Goal: Information Seeking & Learning: Understand process/instructions

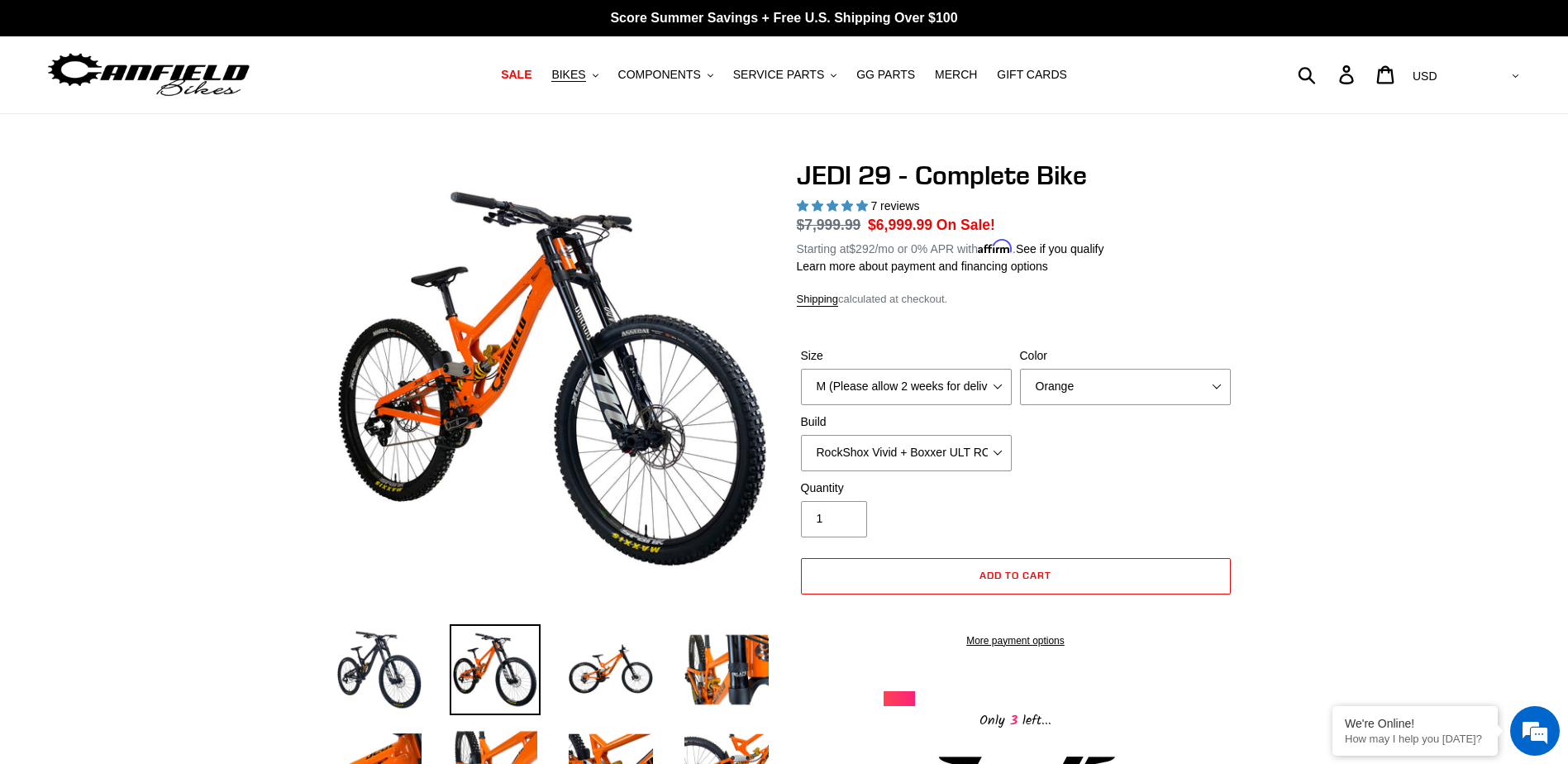
select select "highest-rating"
click at [1372, 73] on div "Submit Search Log in Cart 0 items Currency AED AFN ALL AMD ANG AUD AWG AZN BAM …" at bounding box center [1337, 74] width 369 height 36
click at [1371, 77] on div "Submit Search Log in Cart 0 items Currency AED AFN ALL AMD ANG AUD AWG AZN BAM …" at bounding box center [1337, 74] width 369 height 36
click at [1328, 76] on form "Submit" at bounding box center [1240, 74] width 175 height 36
type input "assembly"
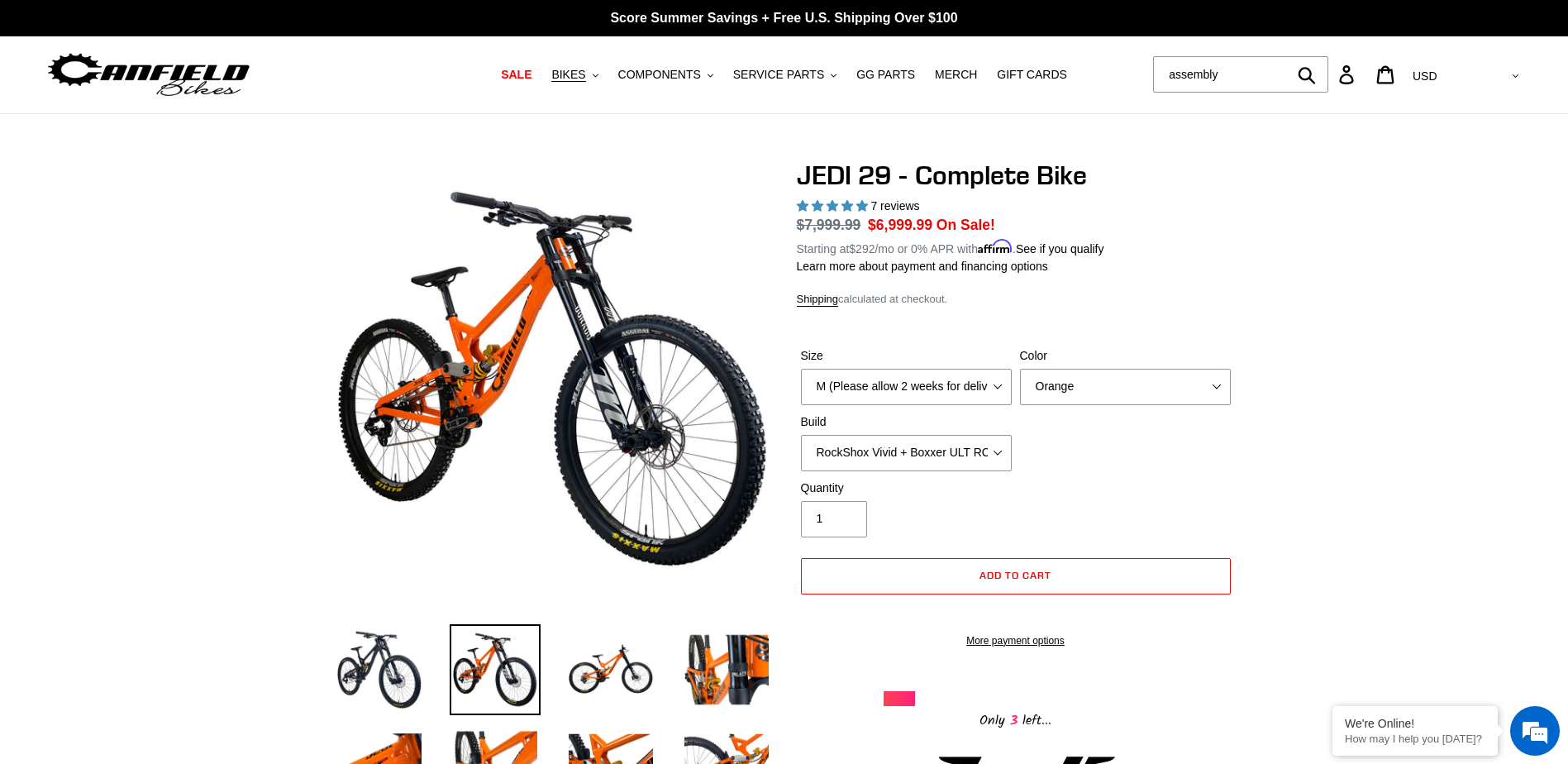
click at [1287, 56] on button "Submit" at bounding box center [1308, 74] width 41 height 36
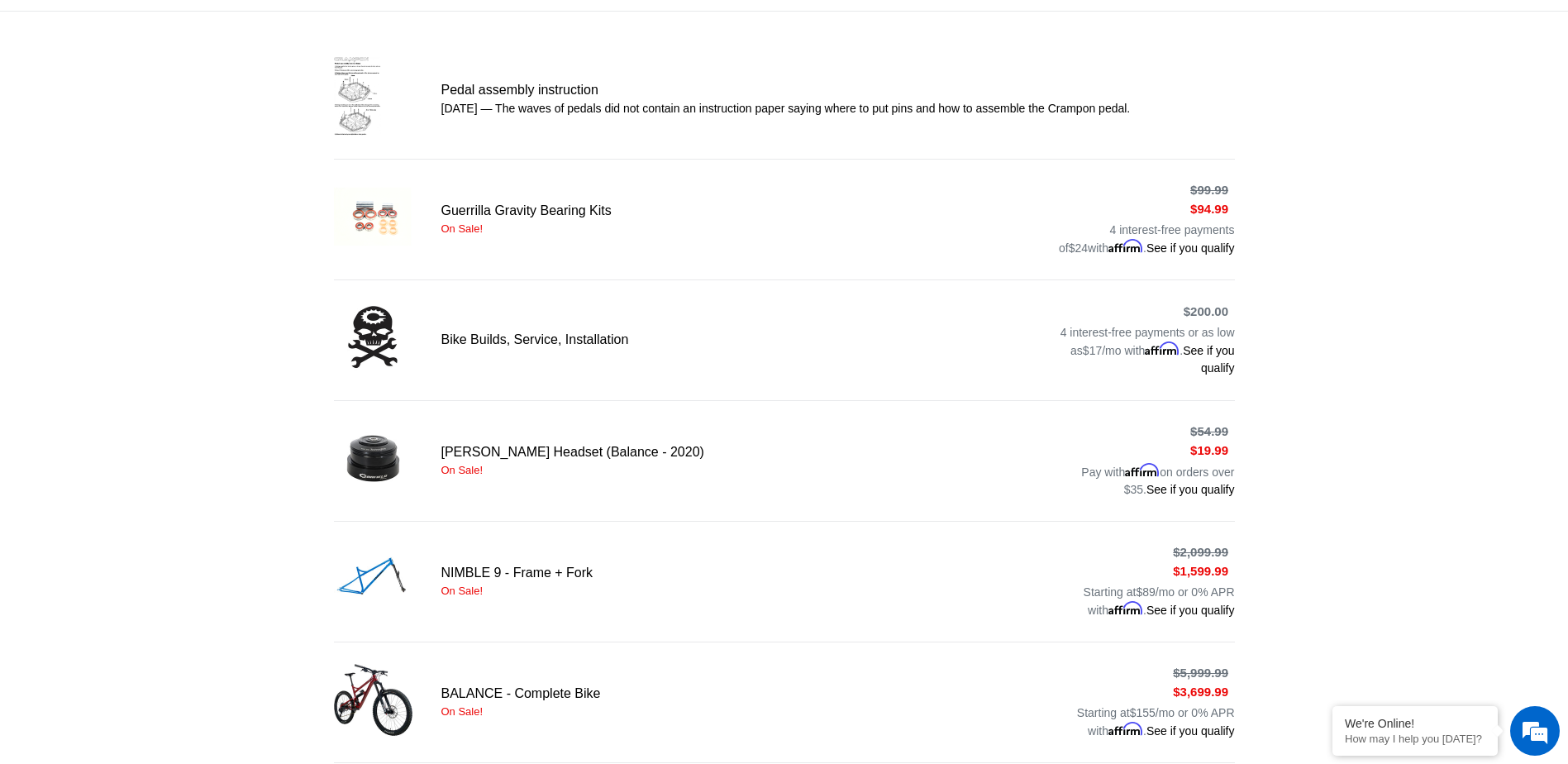
scroll to position [331, 0]
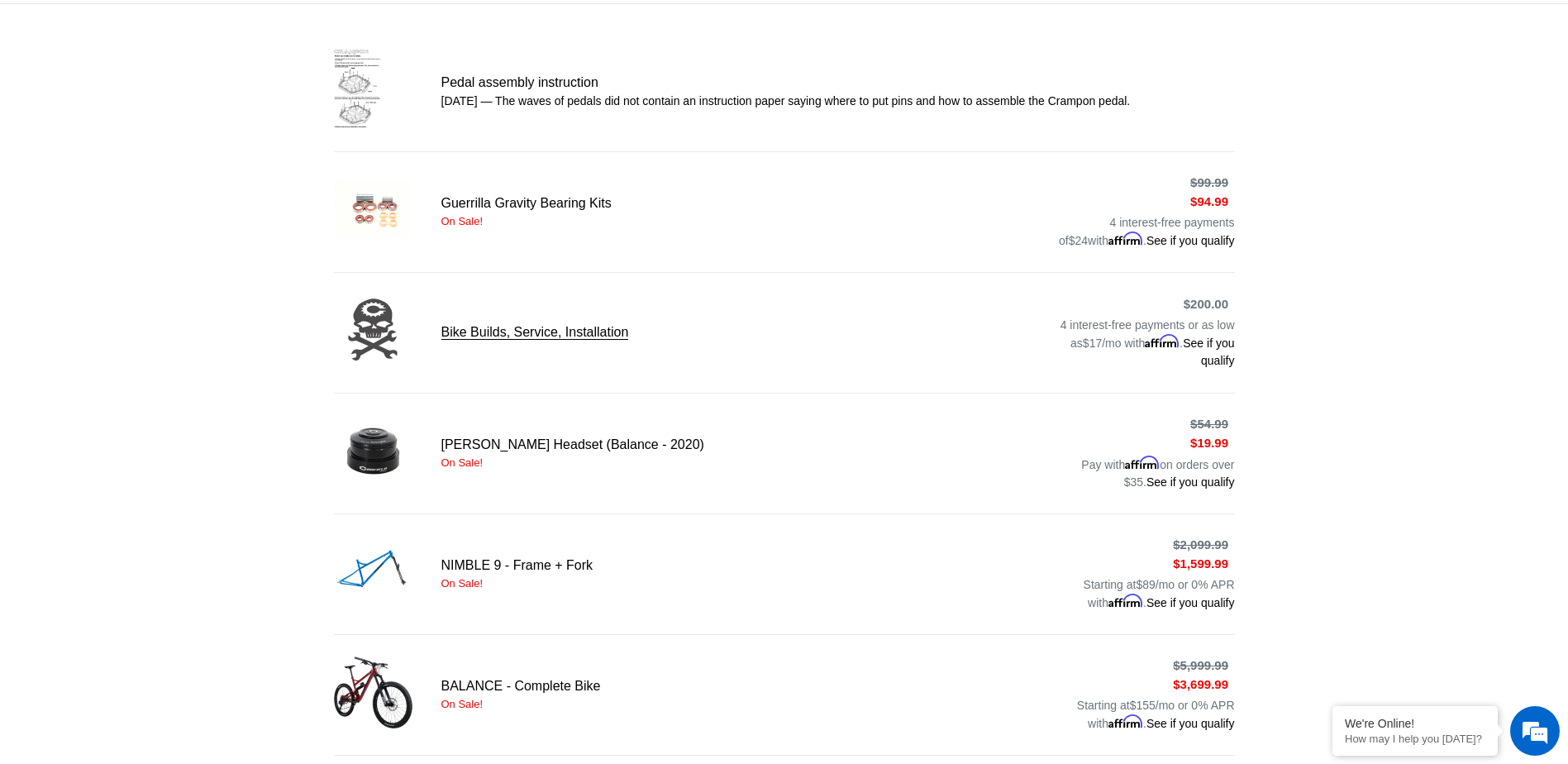
click at [500, 332] on link "Bike Builds, Service, Installation" at bounding box center [784, 333] width 900 height 83
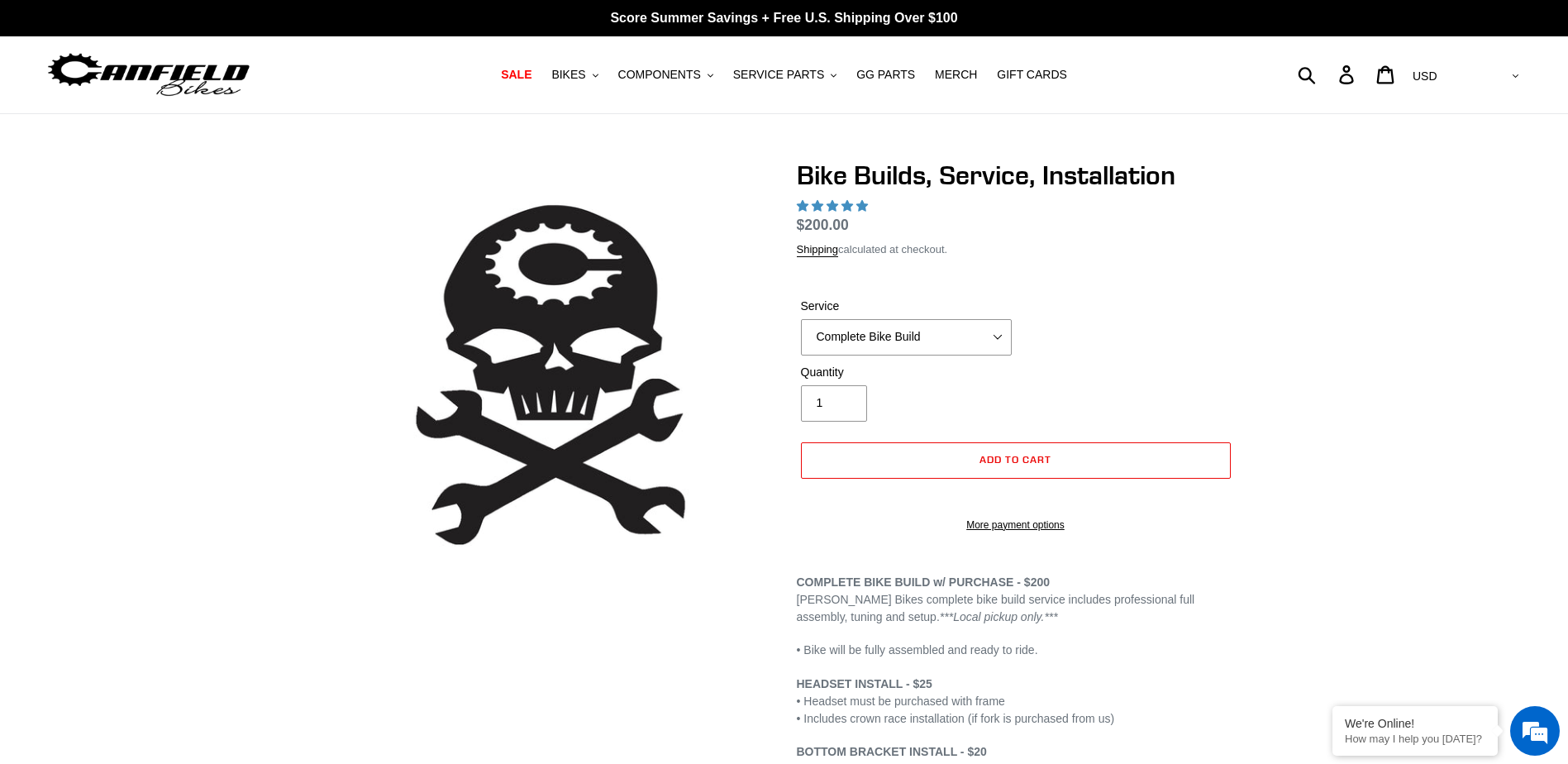
select select "highest-rating"
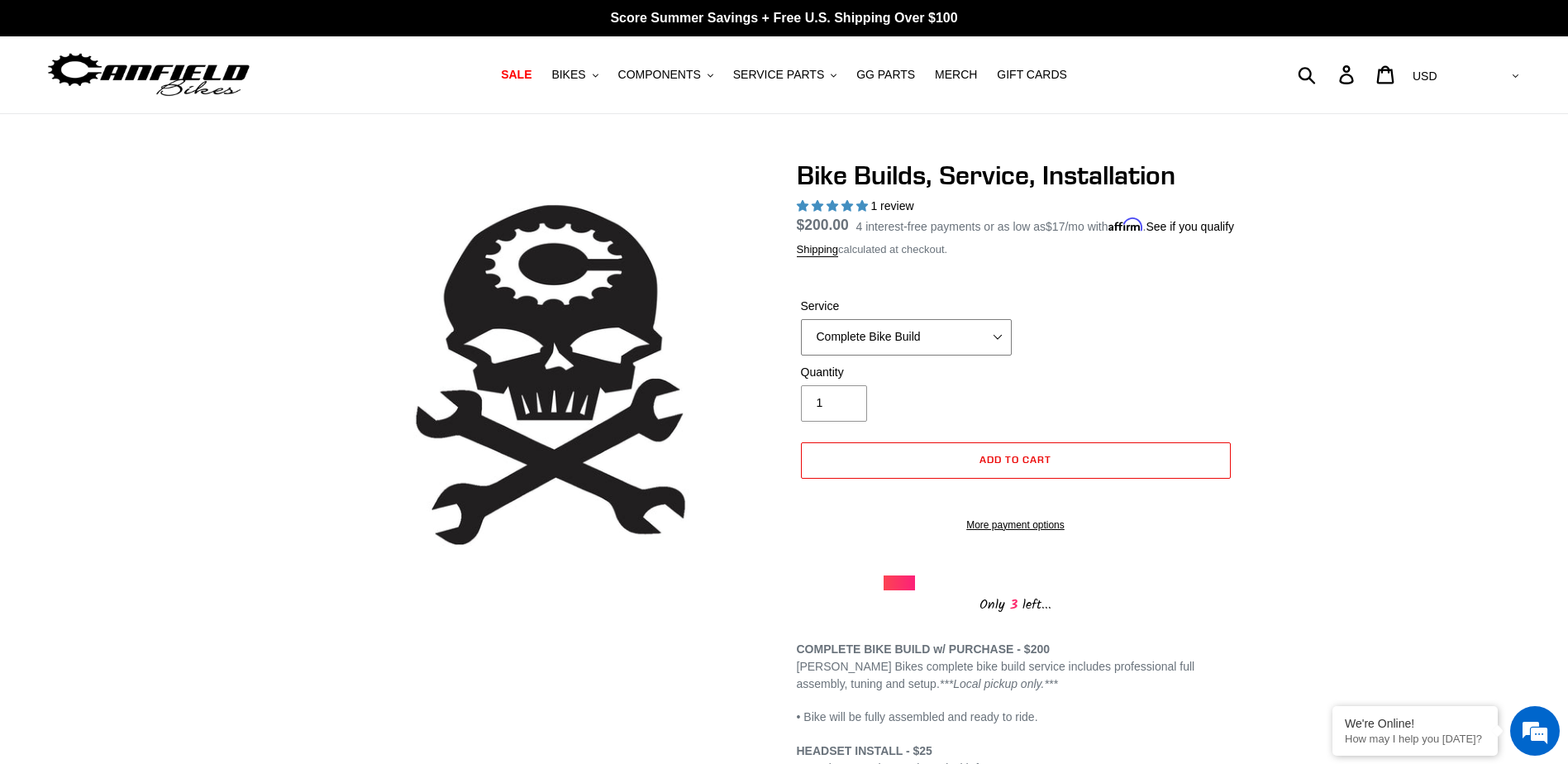
drag, startPoint x: 811, startPoint y: 356, endPoint x: 877, endPoint y: 357, distance: 66.0
click at [877, 356] on select "Complete Bike Build Headset Install Bottom Bracket Install Pedal Set Rebuild - …" at bounding box center [906, 336] width 211 height 36
click at [1223, 331] on div "Service Complete Bike Build Headset Install Bottom Bracket Install Pedal Set Re…" at bounding box center [1016, 331] width 438 height 67
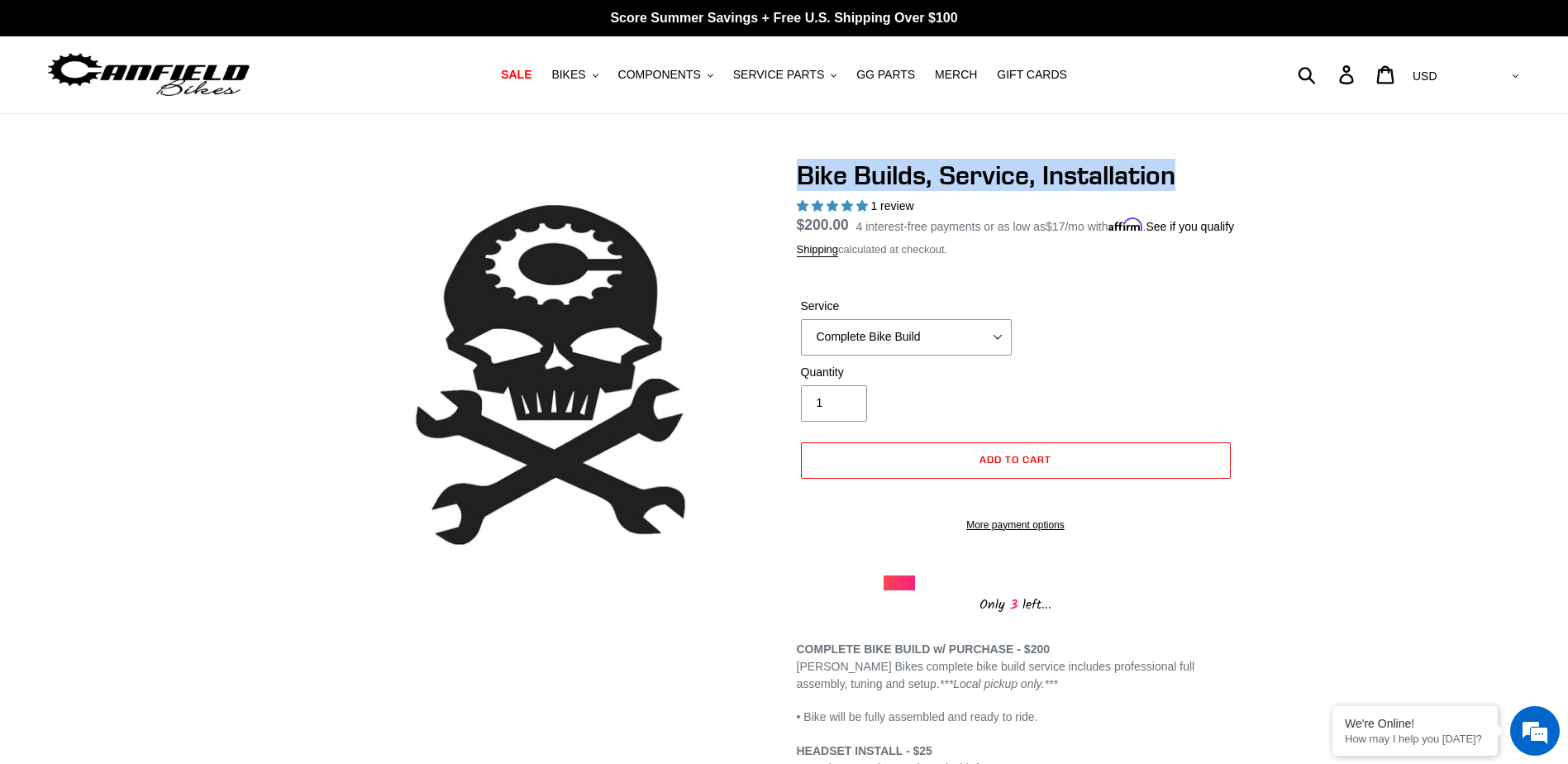
drag, startPoint x: 793, startPoint y: 164, endPoint x: 1188, endPoint y: 171, distance: 395.1
click at [1188, 171] on div "Bike Builds, Service, Installation 1 review Regular price $200.00 Sale price $2…" at bounding box center [1003, 563] width 463 height 806
copy h1 "Bike Builds, Service, Installation"
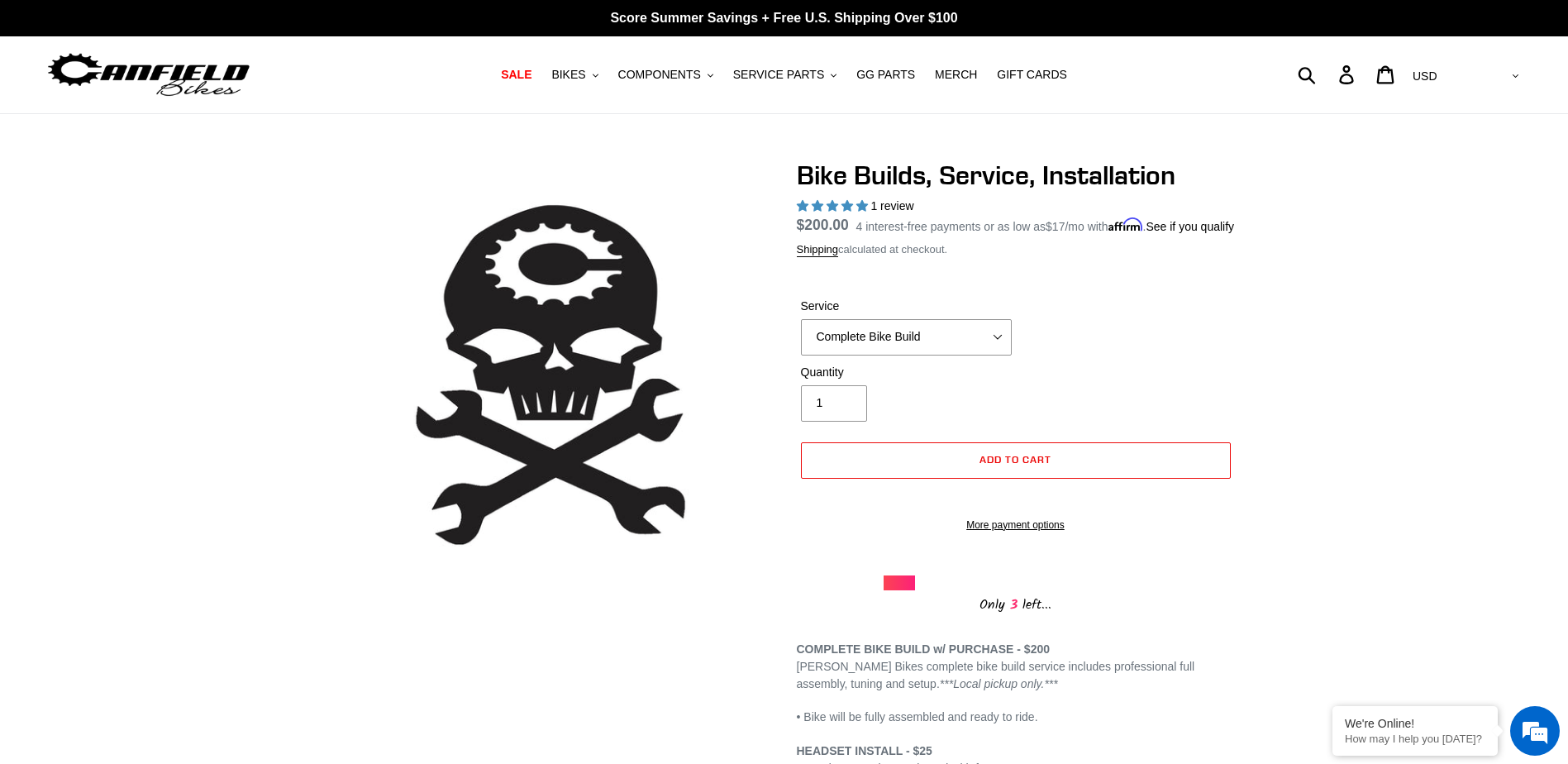
click at [163, 310] on div "Bike Builds, Service, Installation 1 review Regular price $200.00 Sale price $2…" at bounding box center [784, 563] width 1568 height 806
